Goal: Information Seeking & Learning: Learn about a topic

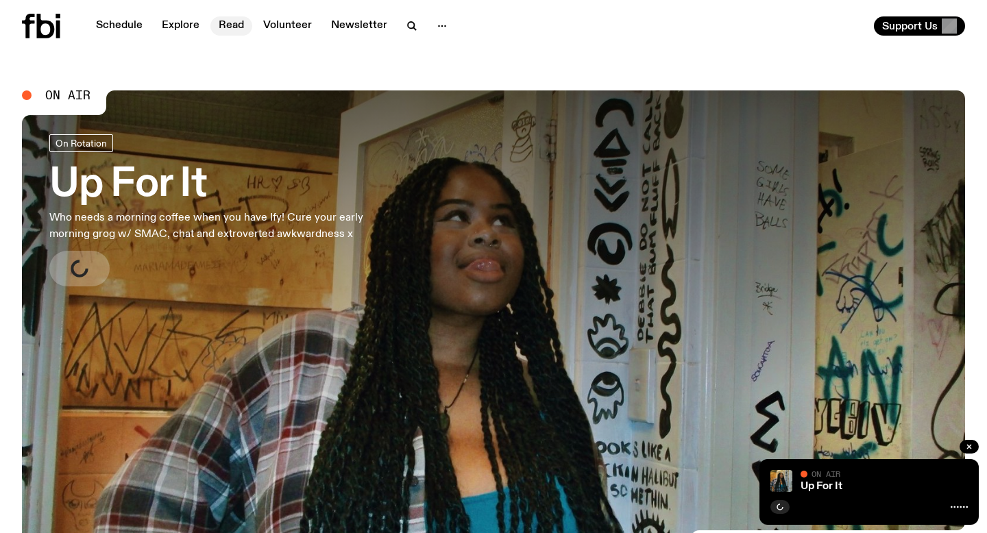
click at [212, 26] on link "Read" at bounding box center [231, 25] width 42 height 19
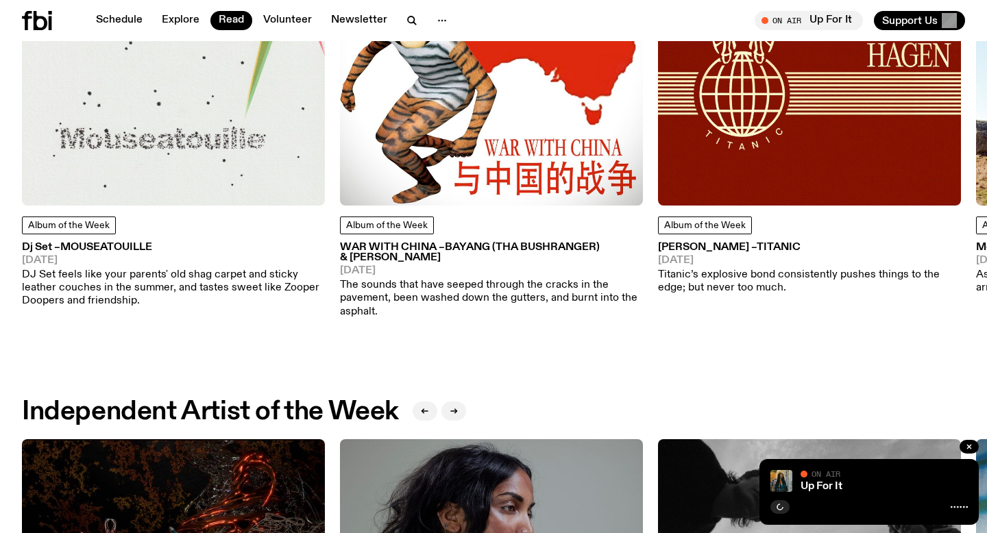
scroll to position [773, 0]
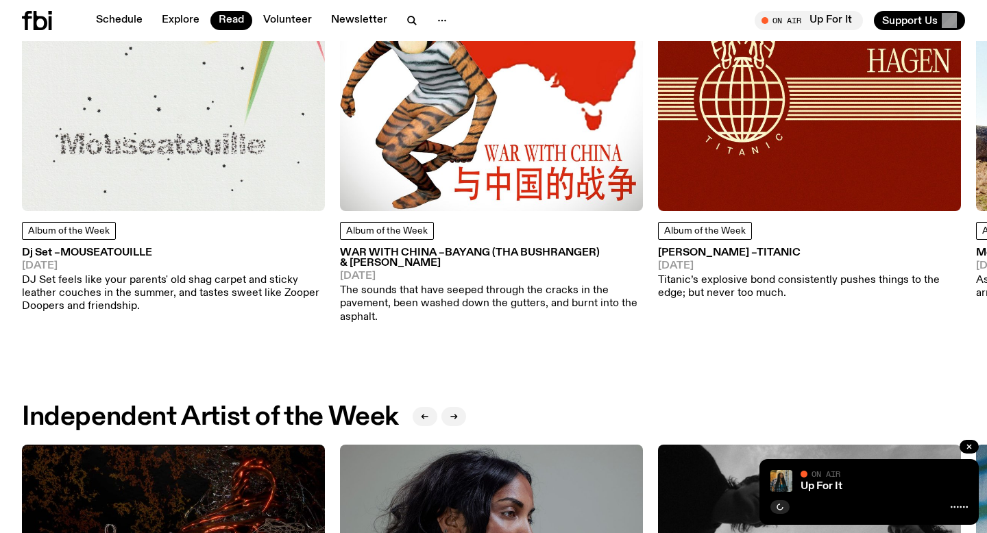
click at [140, 95] on img at bounding box center [173, 59] width 303 height 303
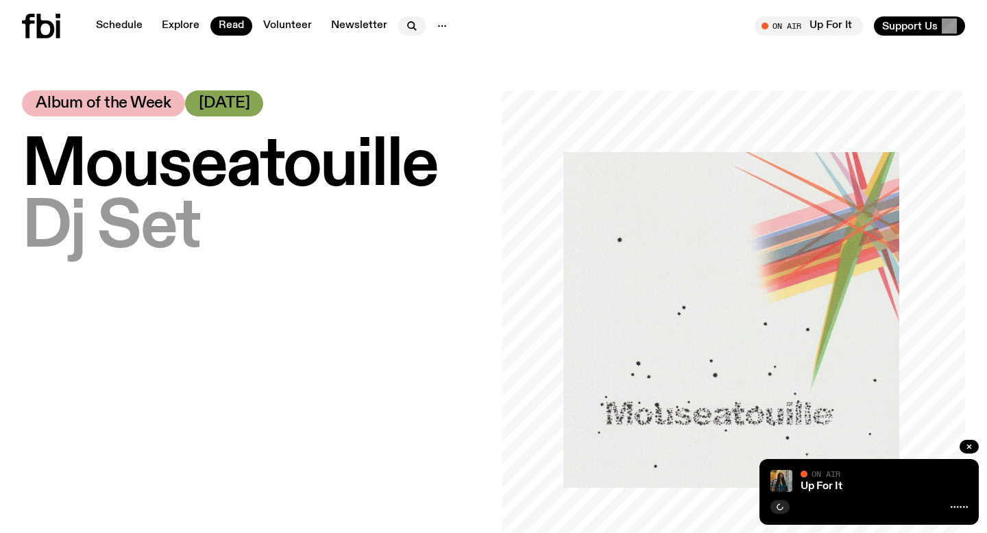
click at [408, 23] on icon "button" at bounding box center [412, 26] width 16 height 16
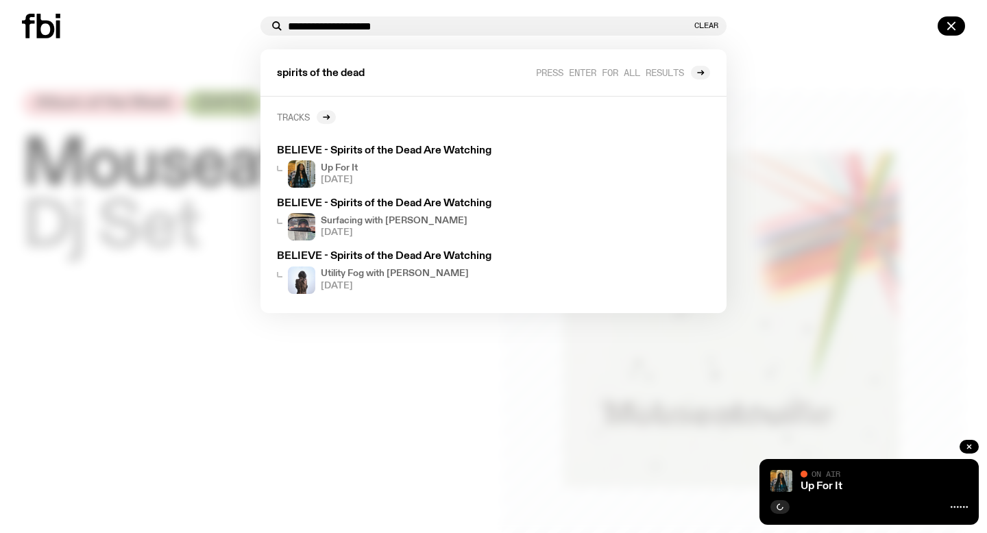
type input "**********"
click at [313, 121] on link "Tracks" at bounding box center [306, 117] width 59 height 14
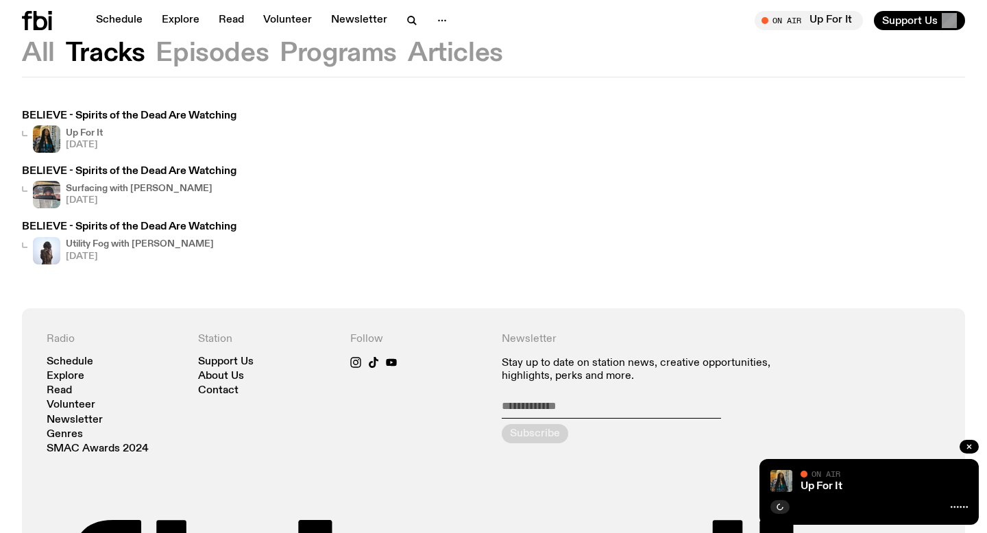
scroll to position [41, 0]
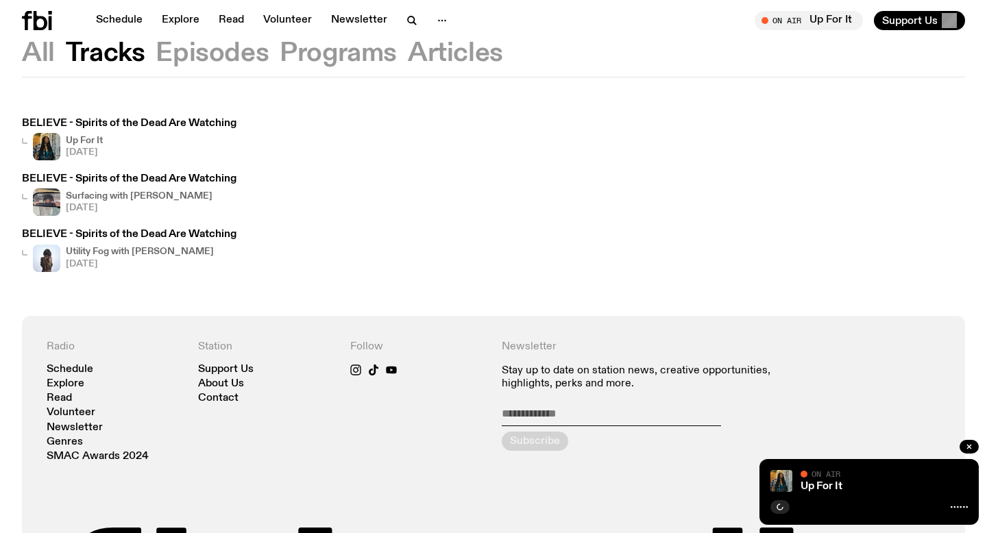
click at [85, 143] on h4 "Up For It" at bounding box center [84, 140] width 37 height 9
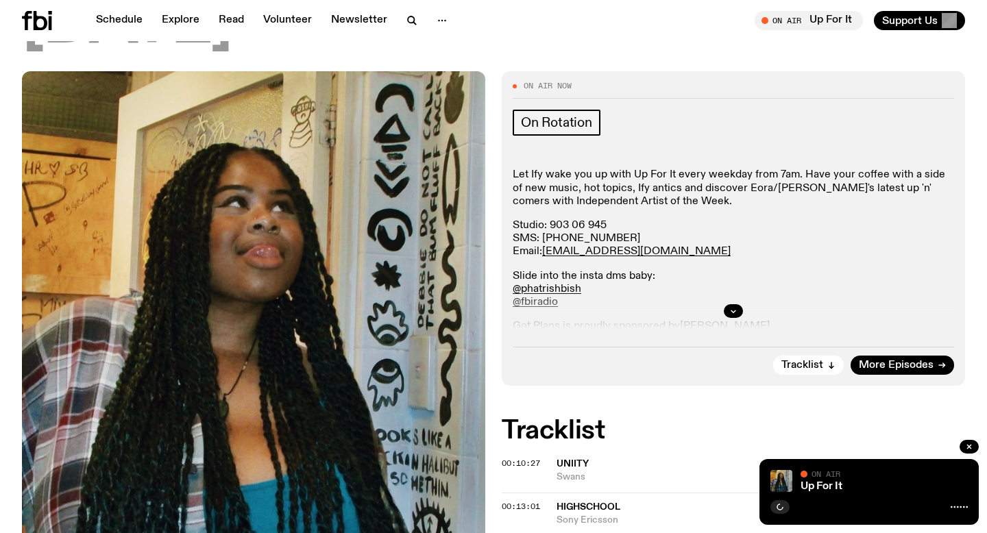
scroll to position [223, 0]
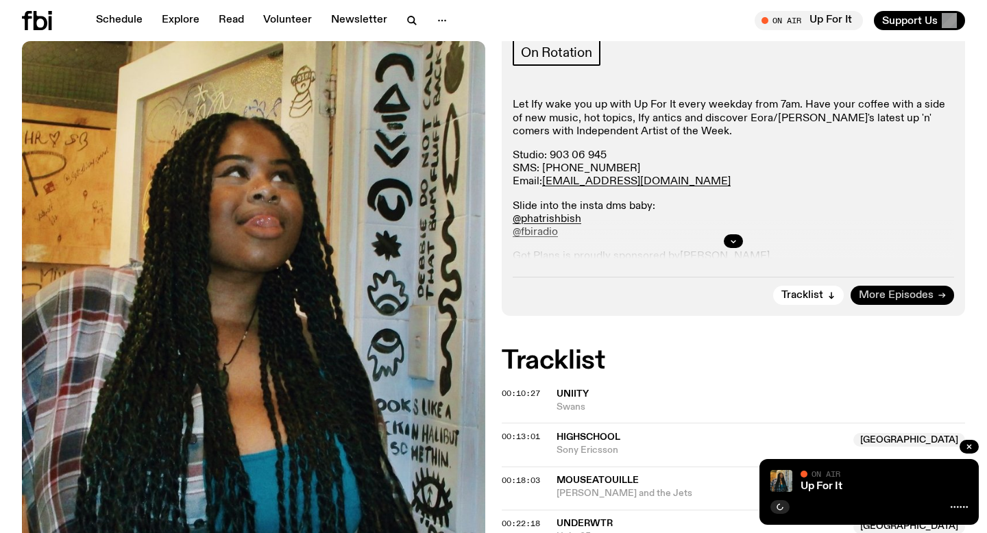
click at [865, 290] on span "More Episodes" at bounding box center [895, 295] width 75 height 10
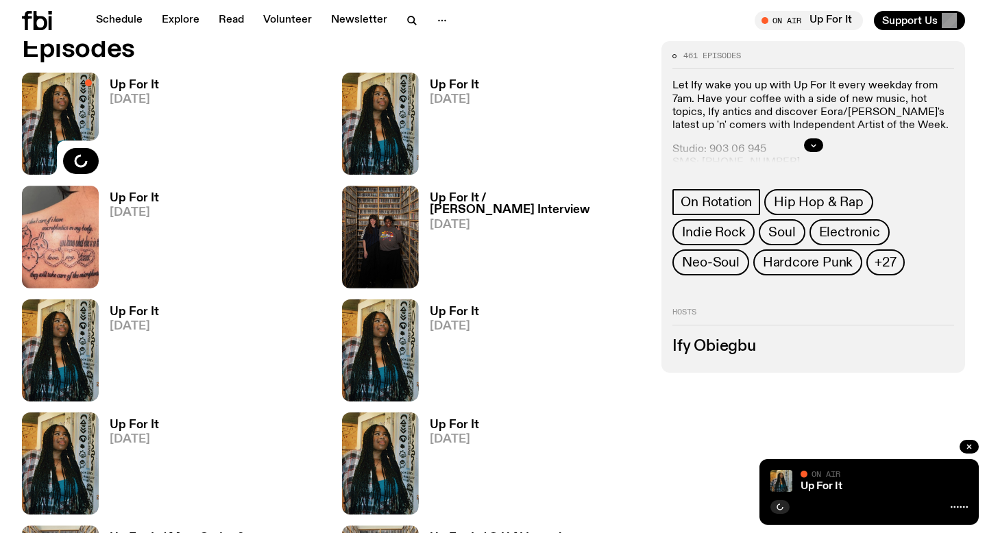
scroll to position [657, 0]
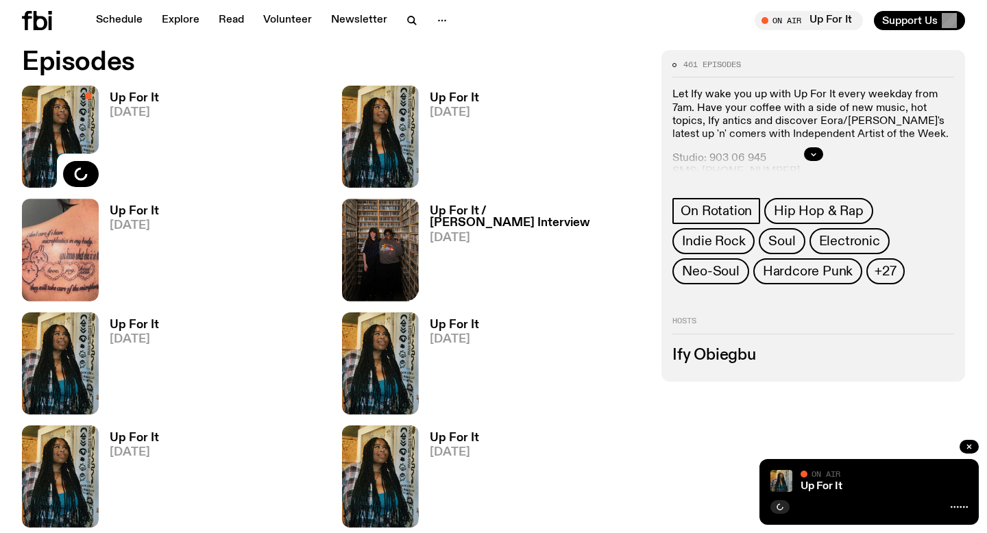
click at [457, 214] on h3 "Up For It / [PERSON_NAME] Interview" at bounding box center [538, 217] width 216 height 23
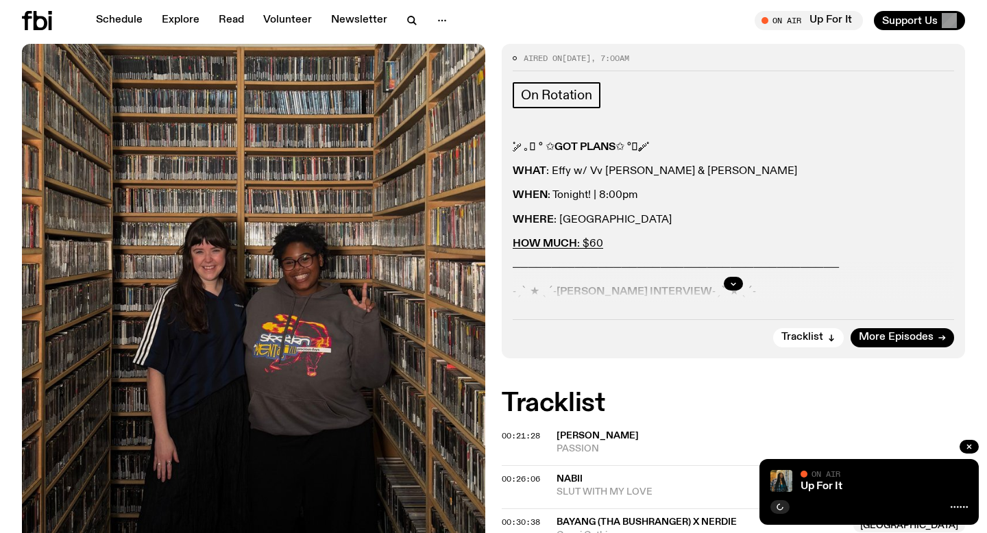
scroll to position [319, 0]
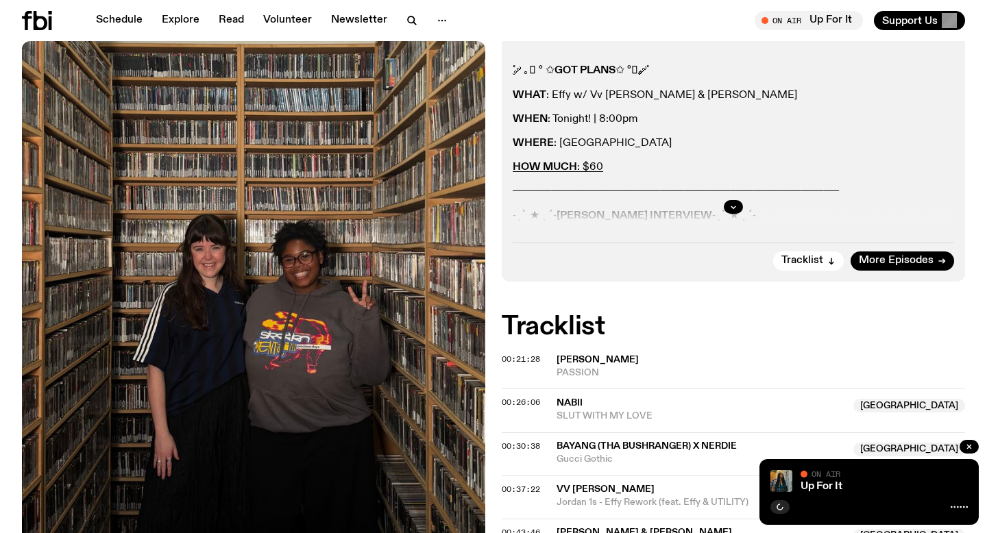
click at [732, 216] on div at bounding box center [732, 207] width 441 height 44
click at [723, 199] on div at bounding box center [732, 207] width 441 height 44
click at [729, 206] on icon "button" at bounding box center [733, 207] width 8 height 8
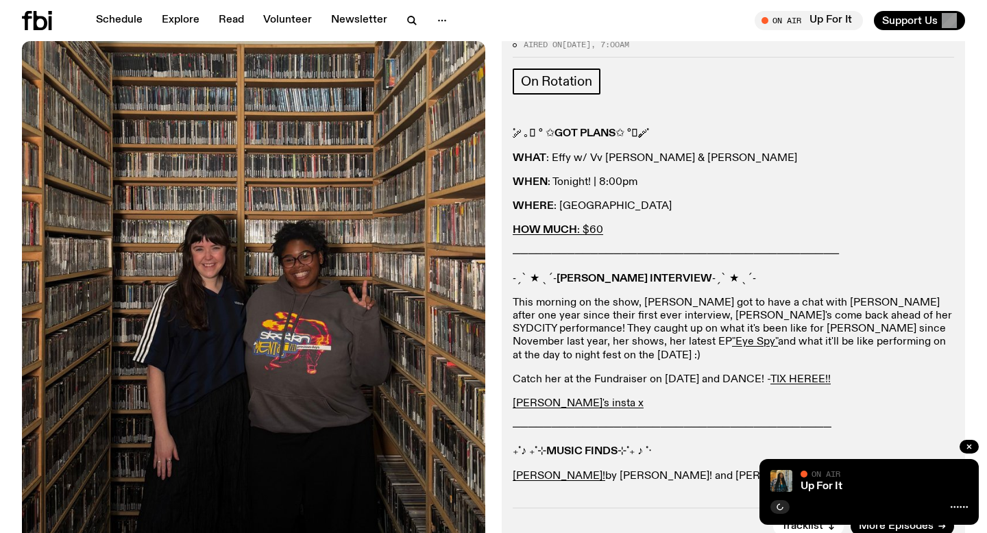
scroll to position [243, 0]
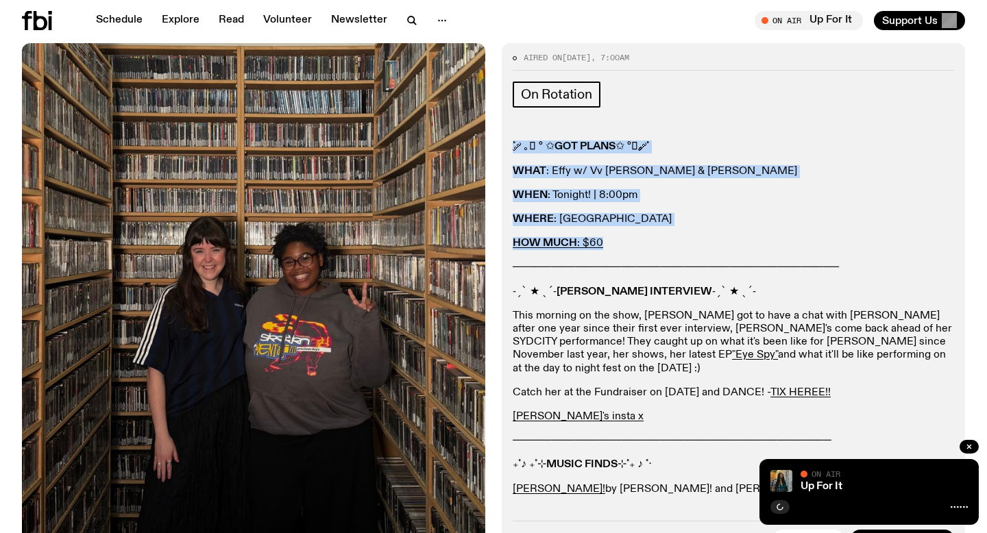
drag, startPoint x: 508, startPoint y: 148, endPoint x: 653, endPoint y: 243, distance: 172.7
click at [653, 243] on div "Aired on [DATE] 7:00am On Rotation ˚ ༘ ｡𖦹 ° ✩ GOT PLANS ✩ °𖦹｡ ༘˚ WHAT : [PERSON…" at bounding box center [733, 301] width 463 height 517
copy div "˚ ༘ ｡𖦹 ° ✩ GOT PLANS ✩ °𖦹｡ ༘˚ WHAT : [PERSON_NAME] w/ Vv [PERSON_NAME] & [PERSO…"
click at [405, 24] on icon "button" at bounding box center [412, 20] width 16 height 16
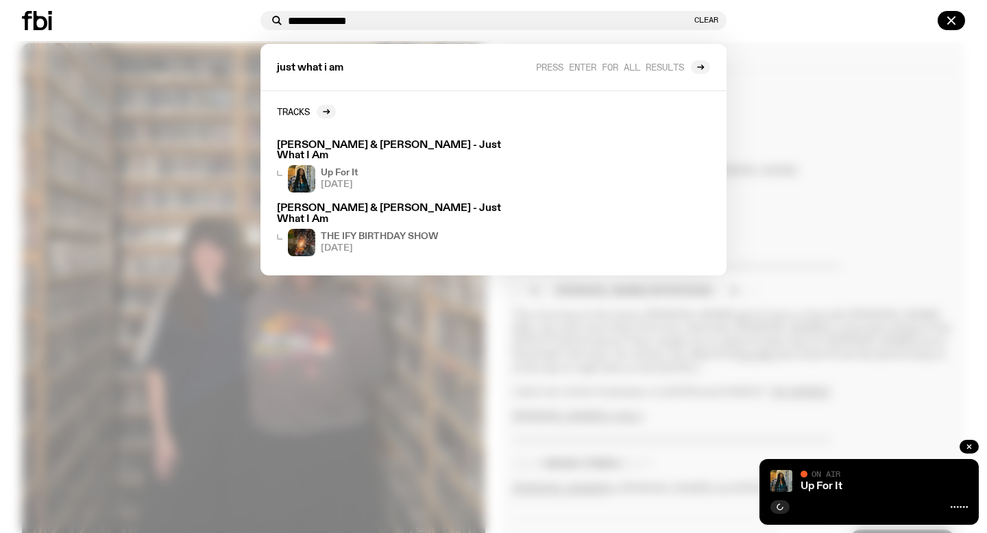
type input "**********"
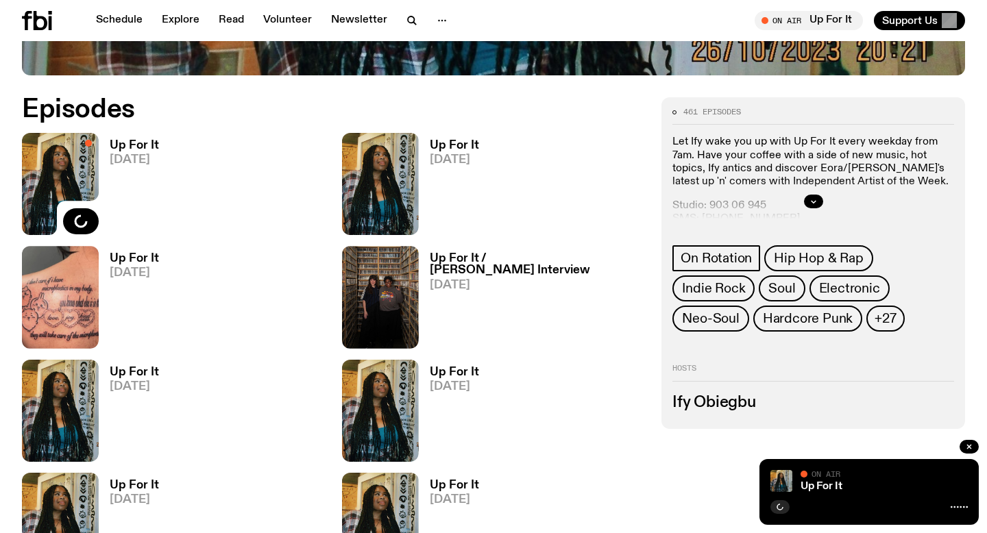
scroll to position [583, 0]
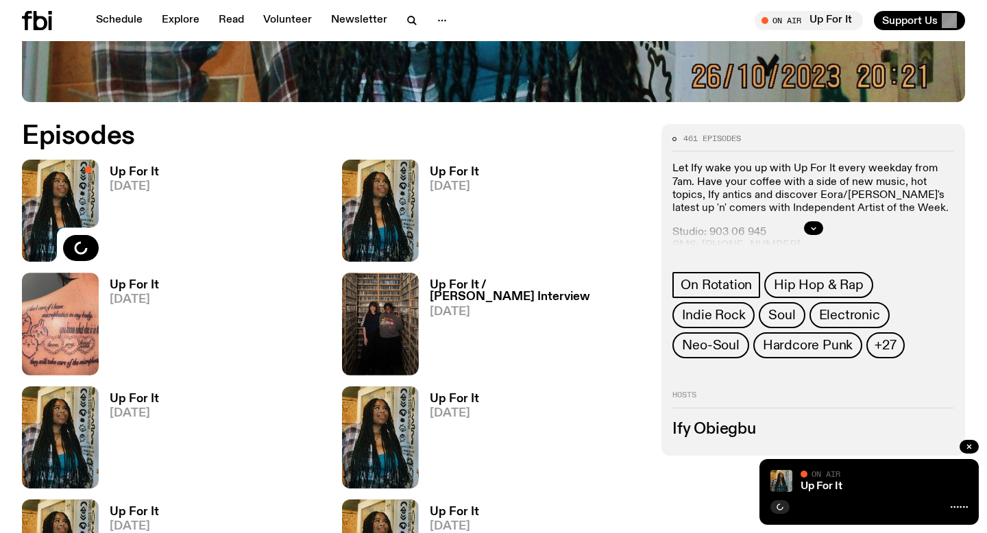
click at [125, 204] on link "Up For It [DATE]" at bounding box center [129, 213] width 60 height 95
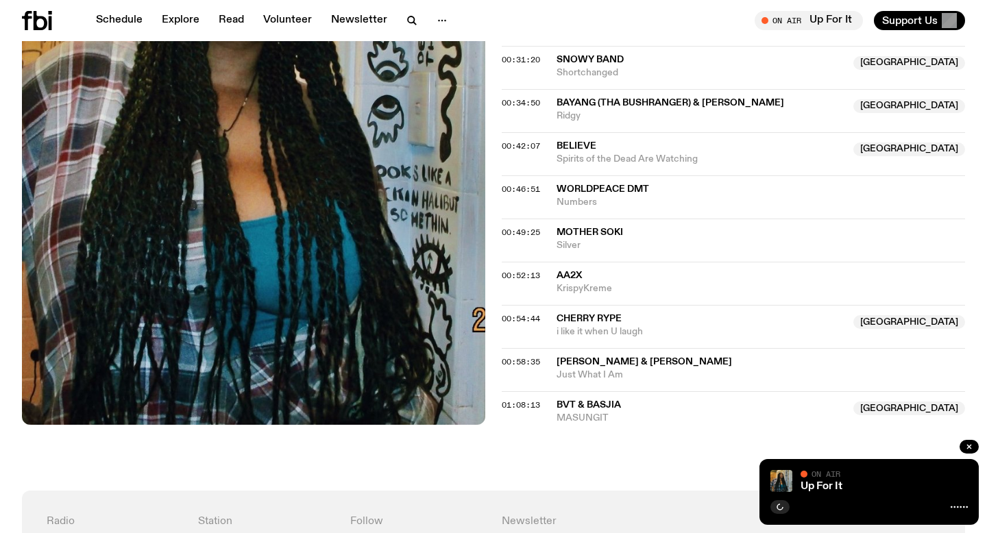
scroll to position [682, 0]
